Goal: Task Accomplishment & Management: Use online tool/utility

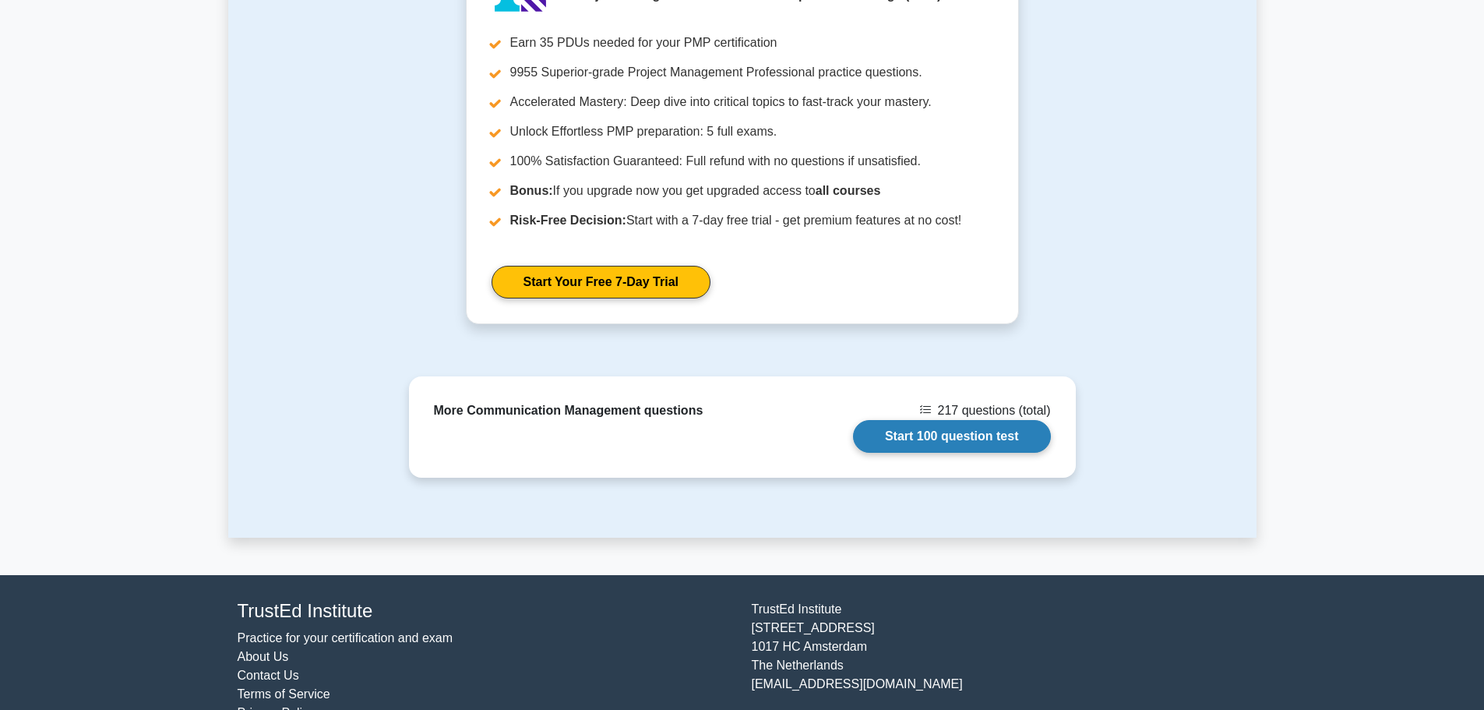
click at [975, 420] on link "Start 100 question test" at bounding box center [952, 436] width 198 height 33
click at [1005, 420] on link "Start 100 question test" at bounding box center [952, 436] width 198 height 33
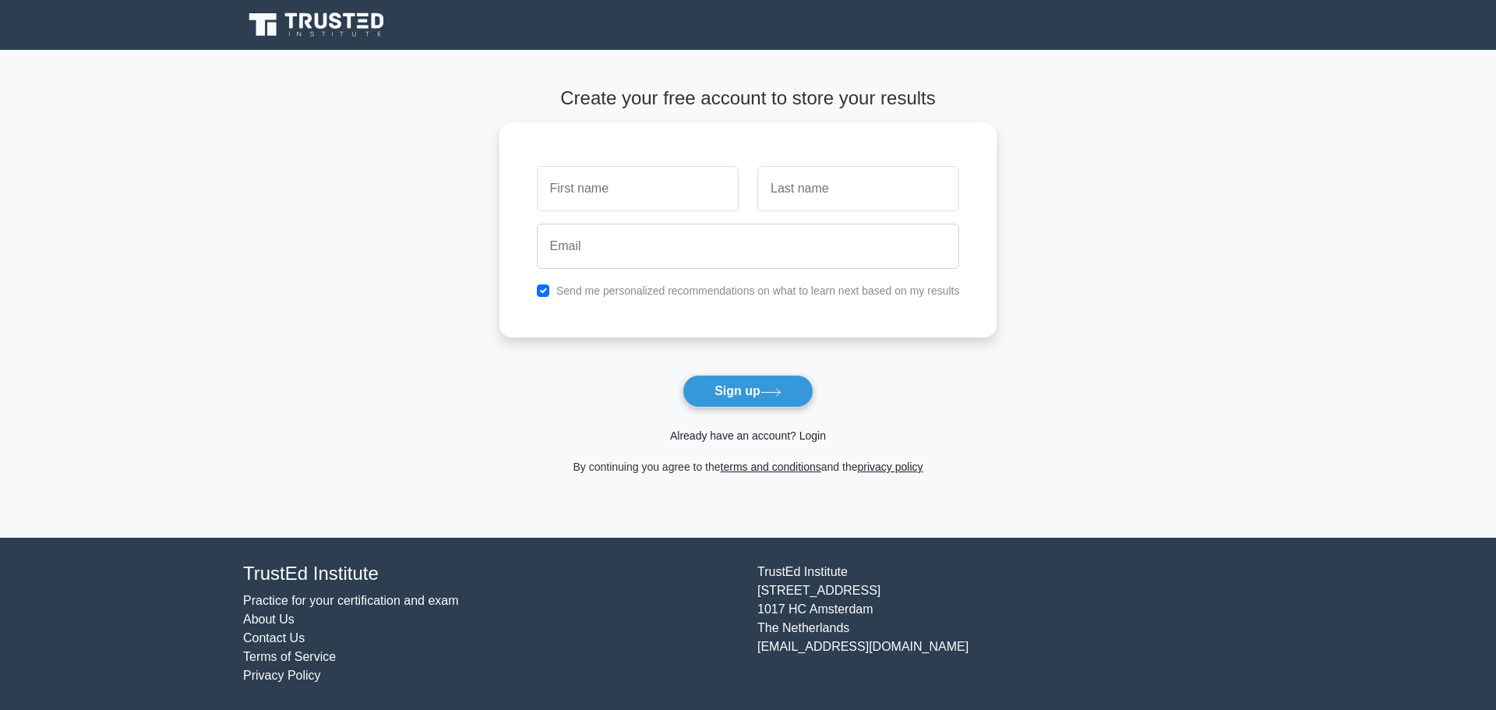
click at [742, 436] on link "Already have an account? Login" at bounding box center [748, 435] width 156 height 12
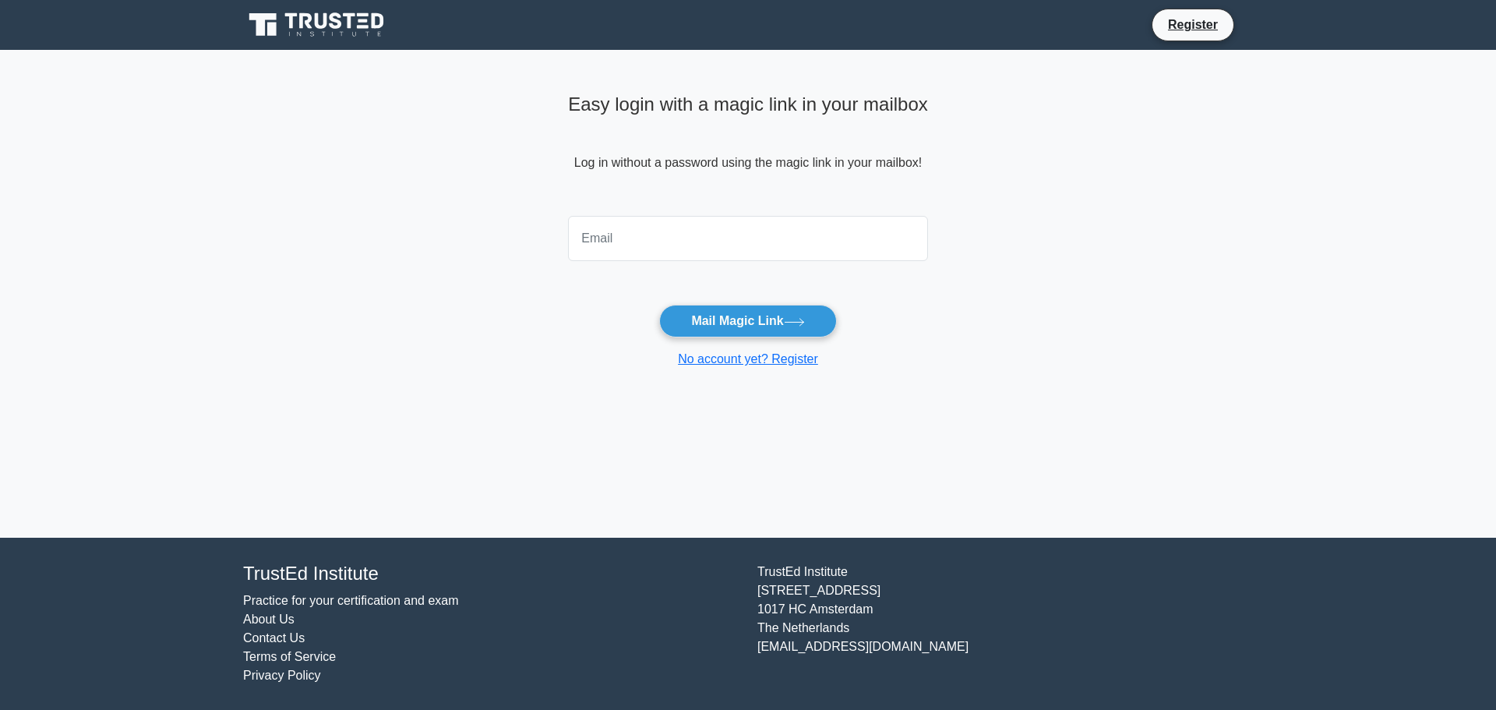
click at [658, 238] on input "email" at bounding box center [748, 238] width 360 height 45
type input "tnassim@live.fr"
click at [738, 319] on button "Mail Magic Link" at bounding box center [747, 321] width 177 height 33
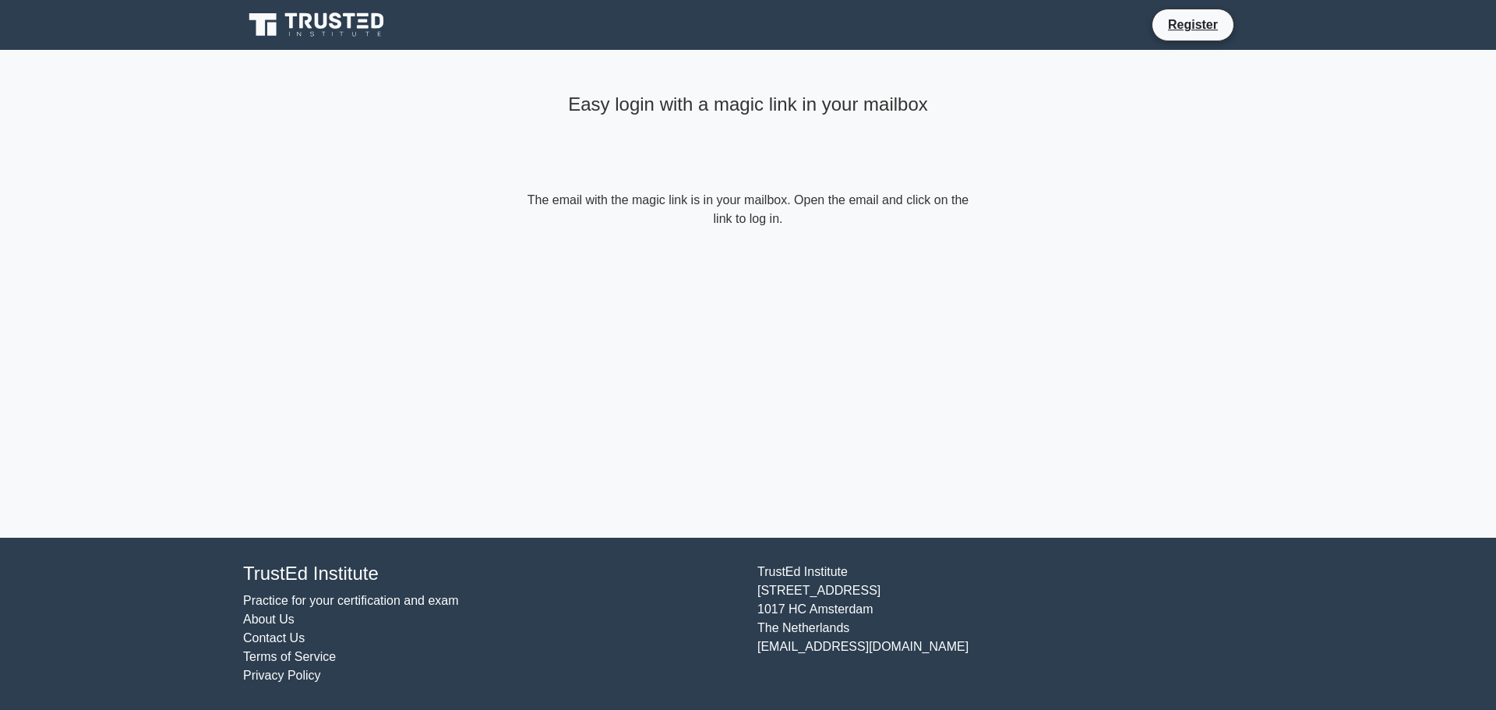
click at [283, 31] on icon at bounding box center [318, 25] width 150 height 30
